Goal: Task Accomplishment & Management: Manage account settings

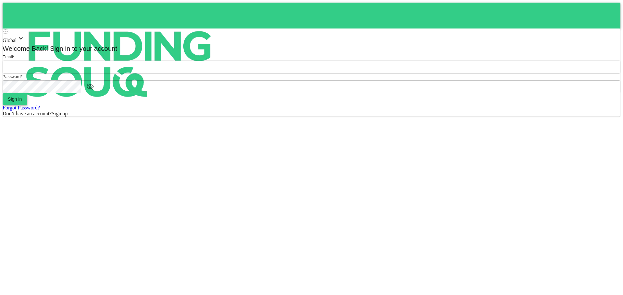
type input "halhindi81@gmail.com"
click at [27, 105] on button "Sign in" at bounding box center [15, 99] width 25 height 12
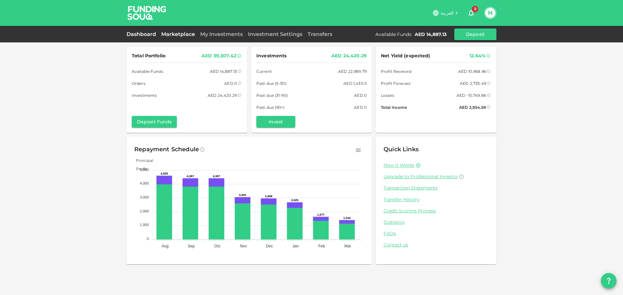
click at [174, 32] on link "Marketplace" at bounding box center [178, 34] width 39 height 6
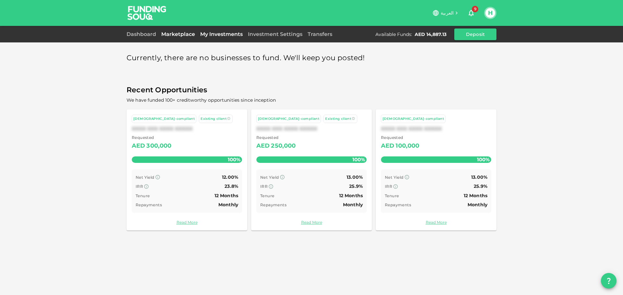
click at [225, 32] on link "My Investments" at bounding box center [222, 34] width 48 height 6
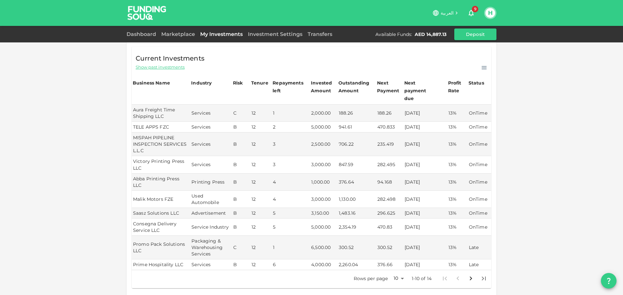
scroll to position [97, 0]
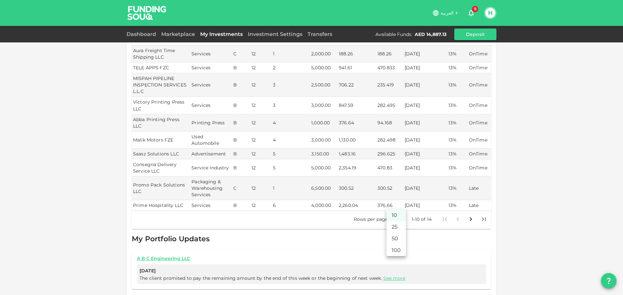
click at [396, 206] on body "العربية 9 H Dashboard Marketplace My Investments Investment Settings Transfers …" at bounding box center [311, 147] width 623 height 295
click at [397, 227] on li "25" at bounding box center [395, 228] width 19 height 12
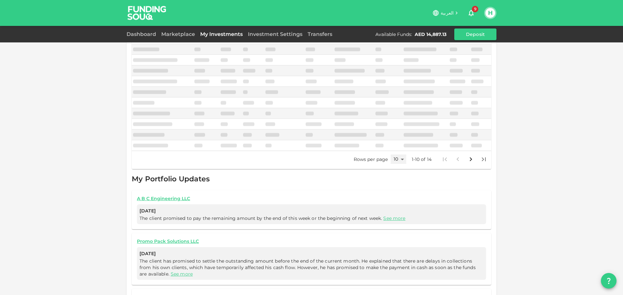
type input "25"
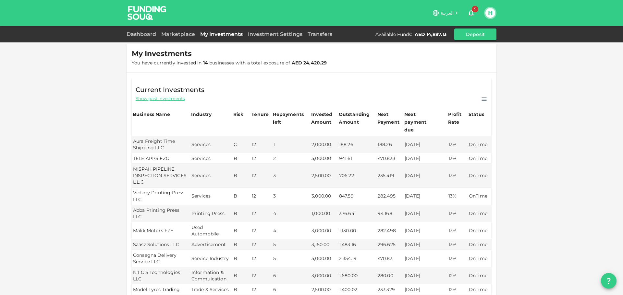
scroll to position [0, 0]
